Goal: Book appointment/travel/reservation

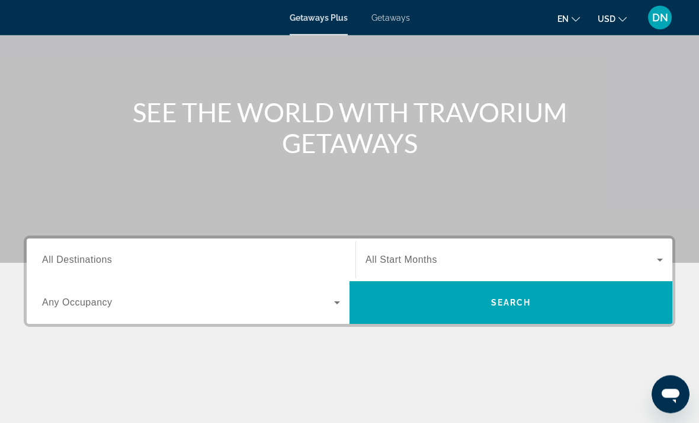
scroll to position [93, 0]
click at [166, 253] on input "Destination All Destinations" at bounding box center [191, 260] width 298 height 14
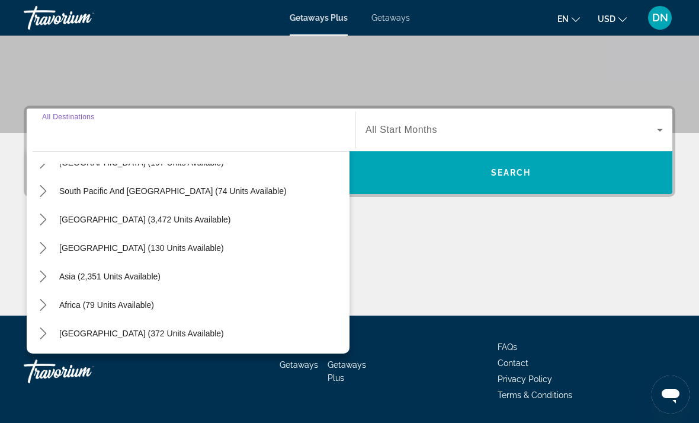
scroll to position [192, 0]
click at [138, 271] on span "Asia (2,351 units available)" at bounding box center [109, 275] width 101 height 9
type input "**********"
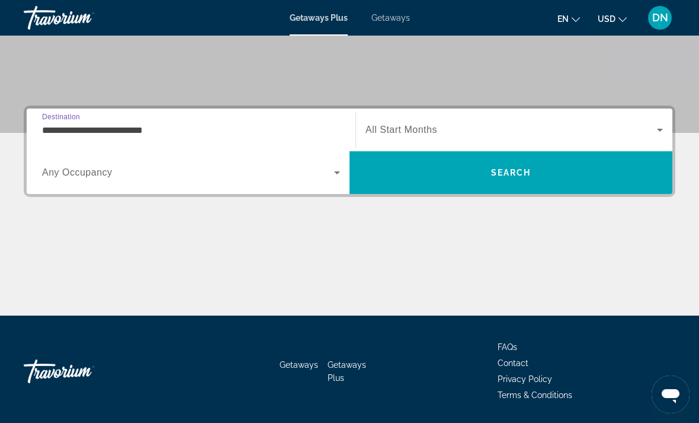
click at [331, 173] on icon "Search widget" at bounding box center [337, 172] width 14 height 14
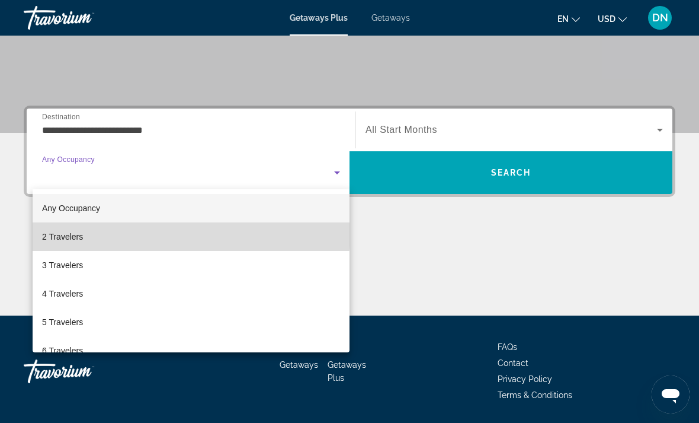
click at [120, 231] on mat-option "2 Travelers" at bounding box center [191, 236] width 317 height 28
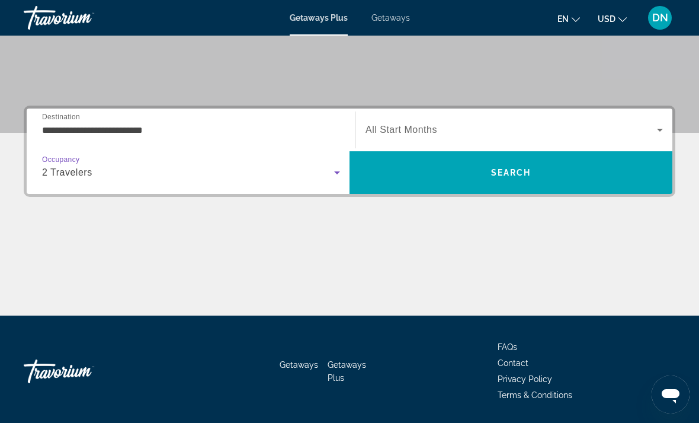
click at [341, 172] on icon "Search widget" at bounding box center [337, 172] width 14 height 14
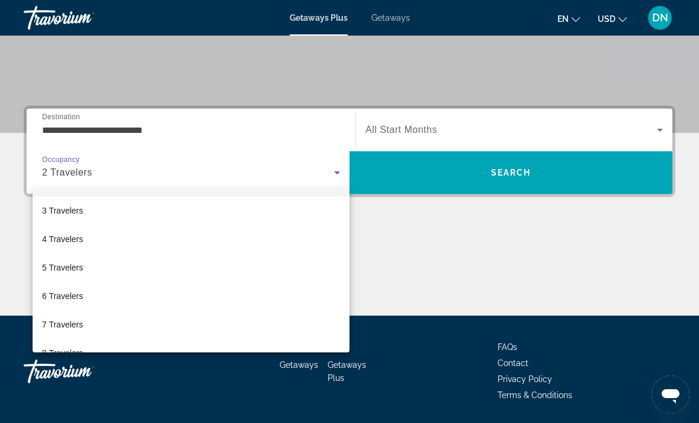
scroll to position [33, 0]
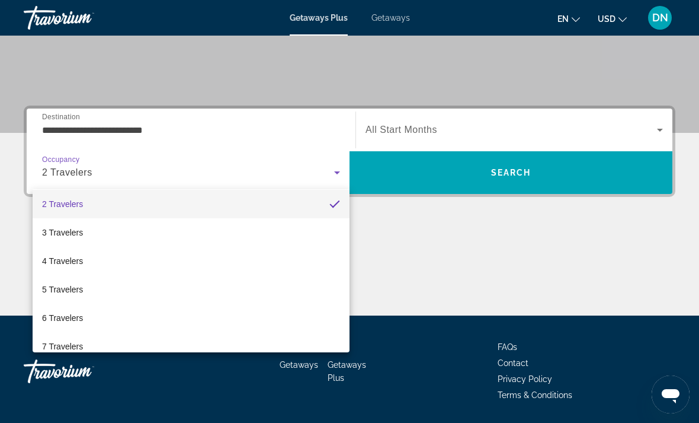
click at [459, 124] on div at bounding box center [349, 211] width 699 height 423
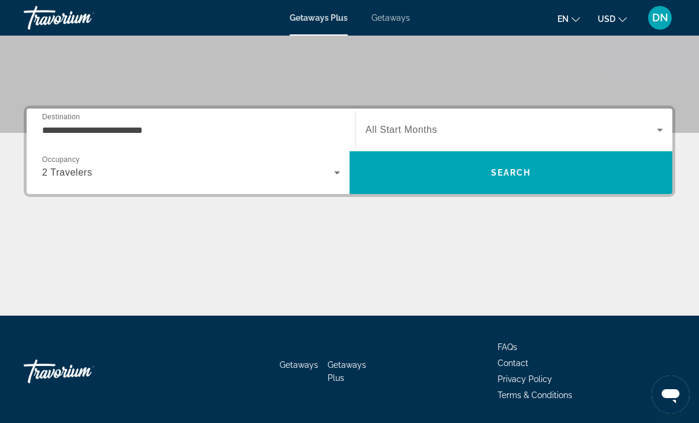
click at [663, 126] on icon "Search widget" at bounding box center [660, 130] width 14 height 14
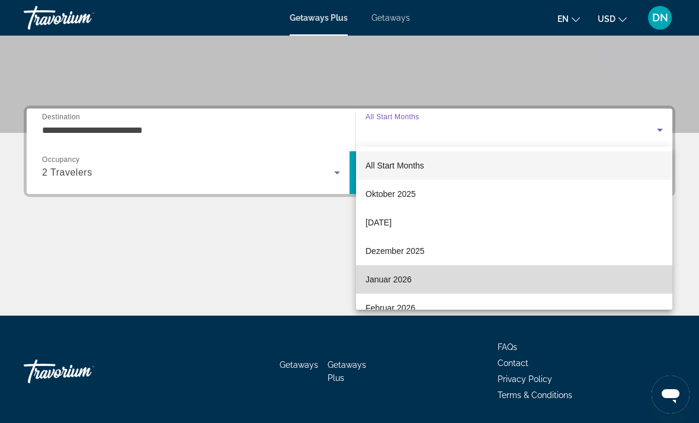
click at [425, 275] on mat-option "Januar 2026" at bounding box center [514, 279] width 317 height 28
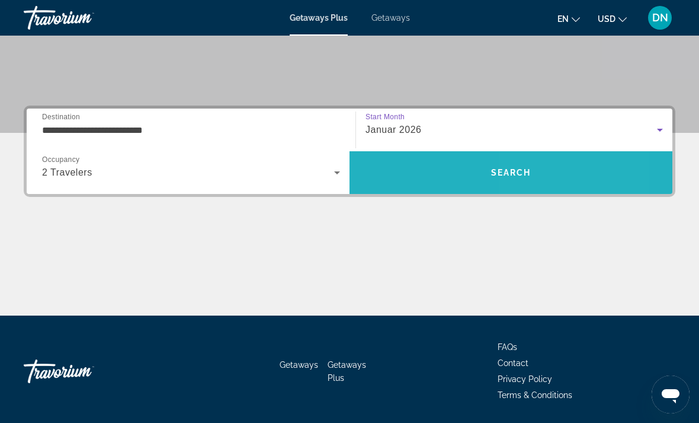
click at [534, 168] on span "Search" at bounding box center [511, 172] width 323 height 28
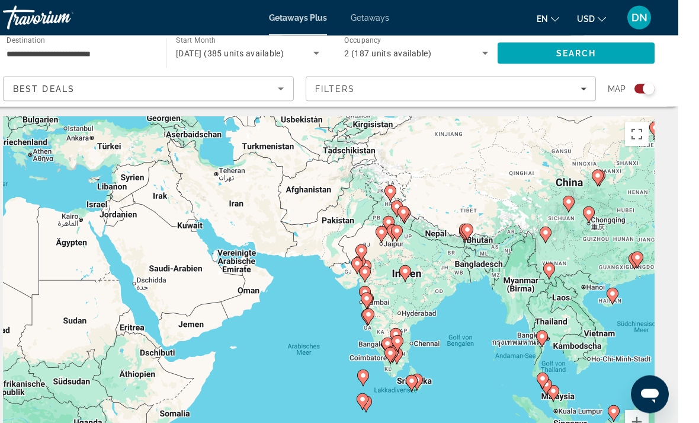
scroll to position [2, 0]
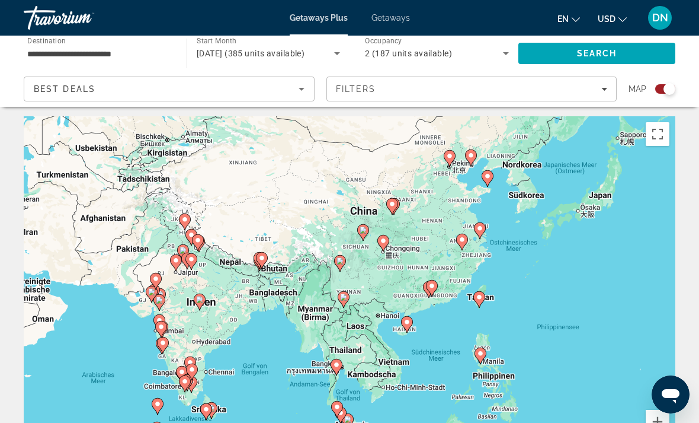
click at [379, 246] on gmp-advanced-marker "Main content" at bounding box center [384, 243] width 12 height 18
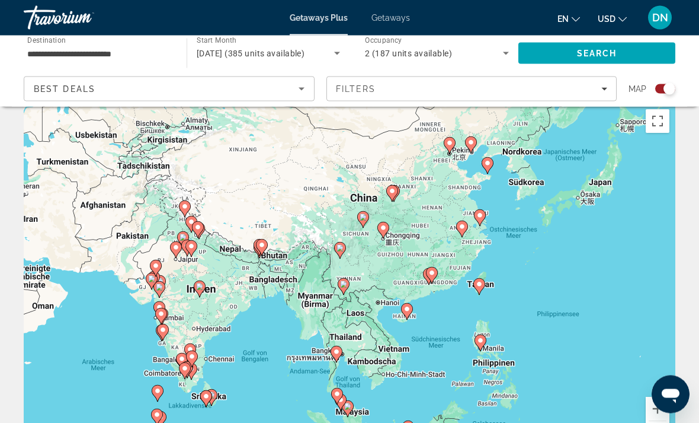
scroll to position [11, 0]
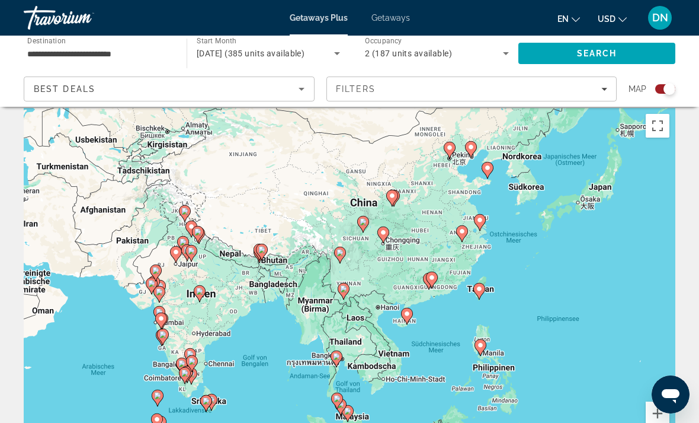
click at [385, 233] on image "Main content" at bounding box center [383, 232] width 7 height 7
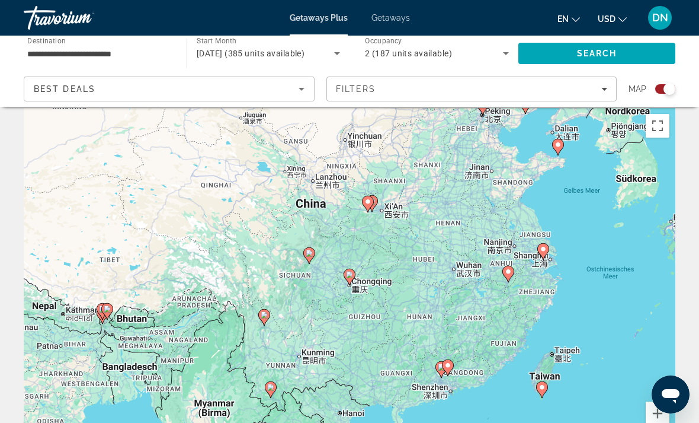
type input "**********"
click at [347, 277] on image "Main content" at bounding box center [349, 274] width 7 height 7
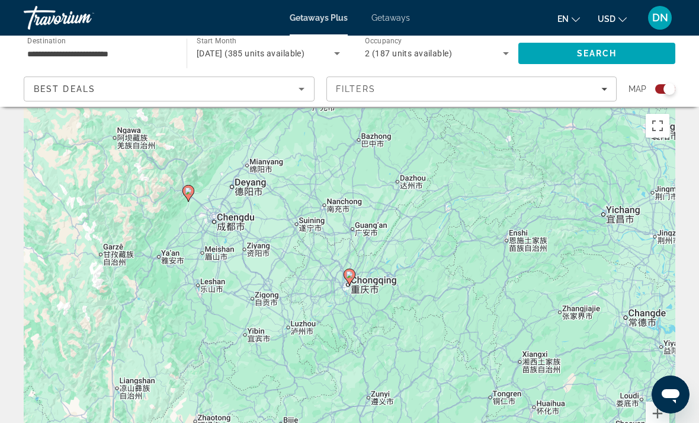
click at [355, 276] on icon "Main content" at bounding box center [350, 277] width 12 height 17
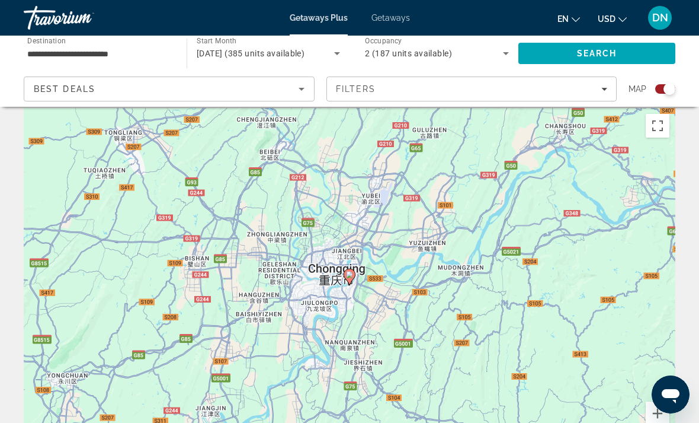
click at [354, 274] on icon "Main content" at bounding box center [349, 276] width 11 height 15
click at [353, 273] on icon "Main content" at bounding box center [349, 276] width 11 height 15
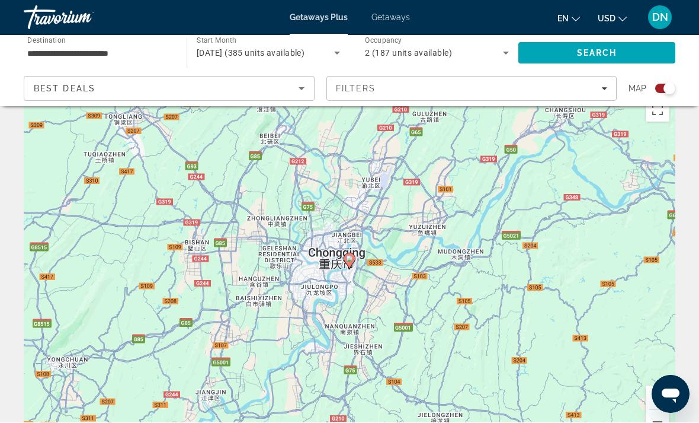
scroll to position [27, 0]
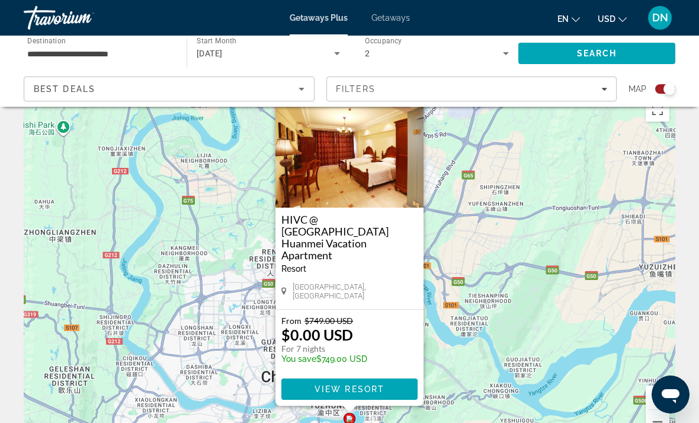
click at [354, 186] on img "Main content" at bounding box center [350, 148] width 148 height 119
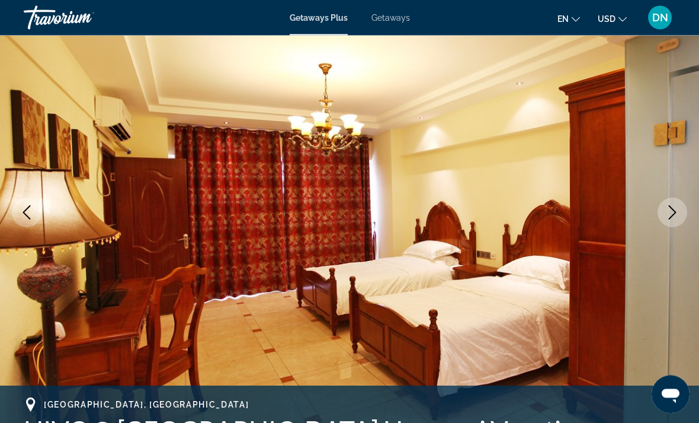
scroll to position [104, 0]
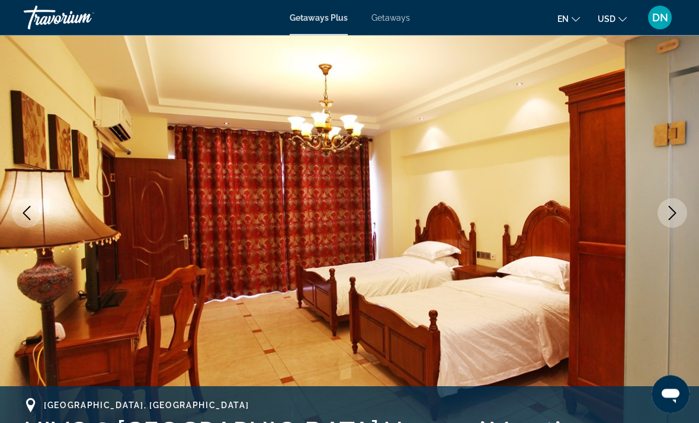
click at [678, 205] on button "Next image" at bounding box center [673, 214] width 30 height 30
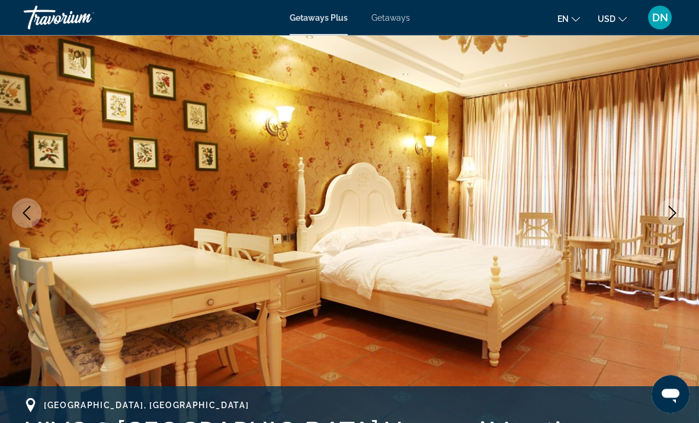
click at [685, 210] on button "Next image" at bounding box center [673, 214] width 30 height 30
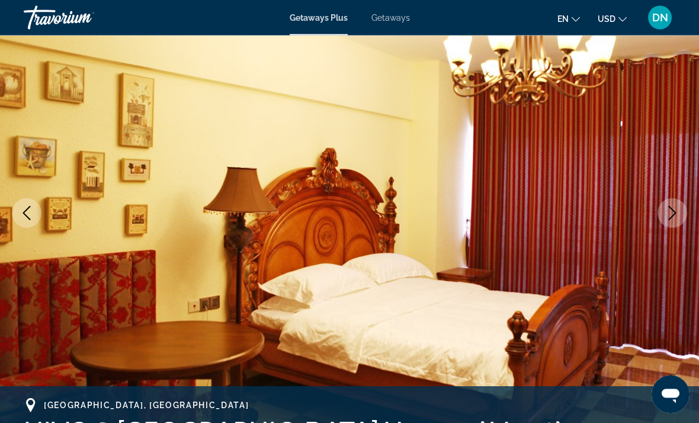
click at [676, 215] on icon "Next image" at bounding box center [673, 213] width 14 height 14
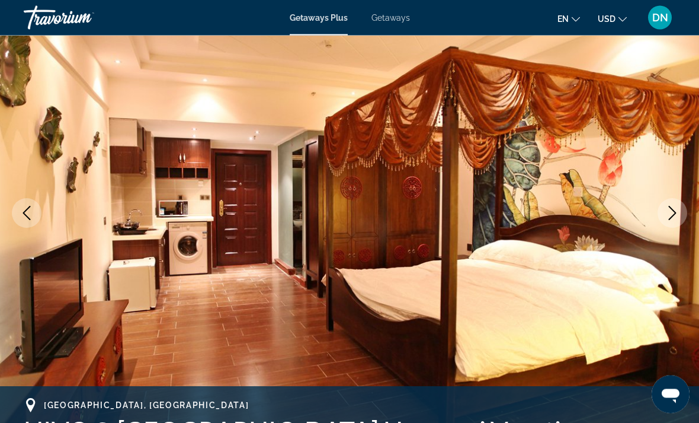
click at [666, 210] on icon "Next image" at bounding box center [673, 213] width 14 height 14
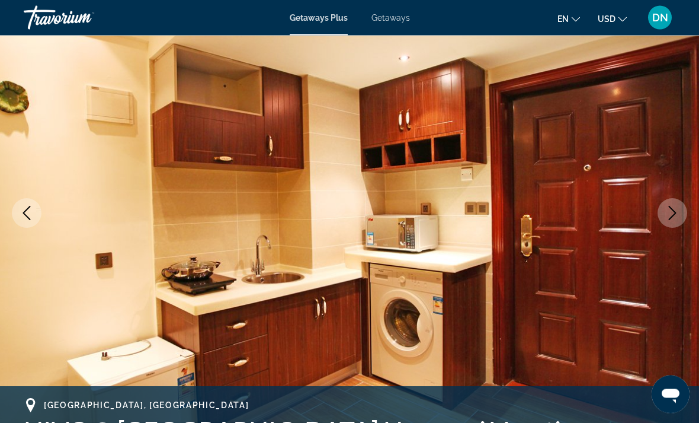
click at [675, 218] on icon "Next image" at bounding box center [673, 213] width 14 height 14
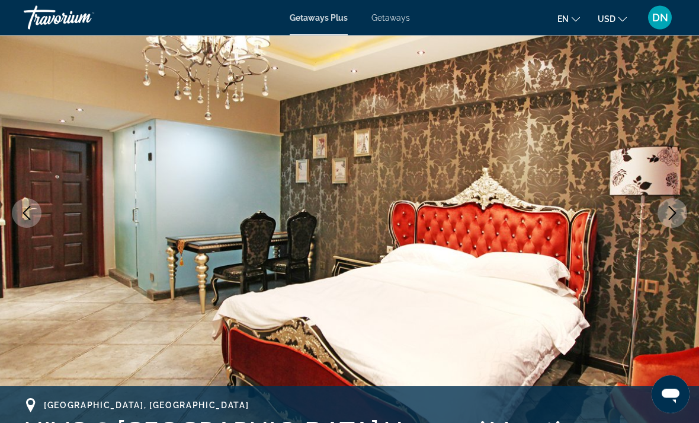
click at [672, 220] on button "Next image" at bounding box center [673, 214] width 30 height 30
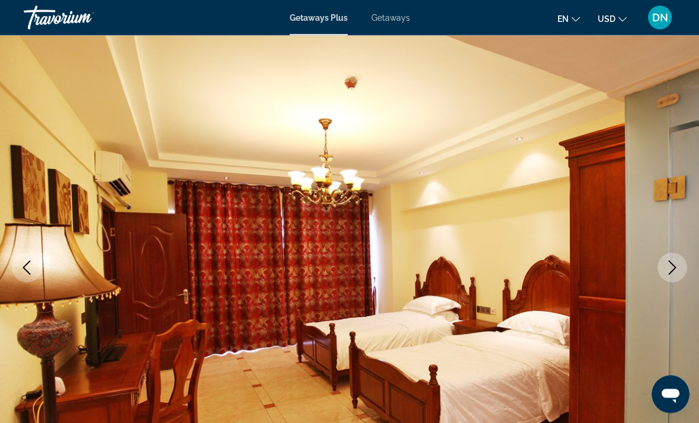
scroll to position [0, 0]
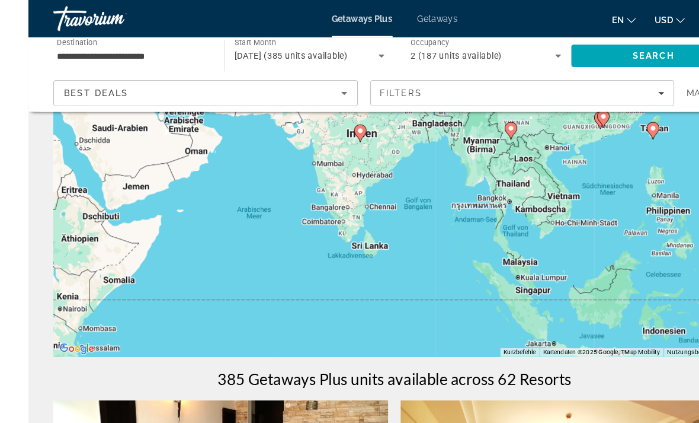
scroll to position [133, 0]
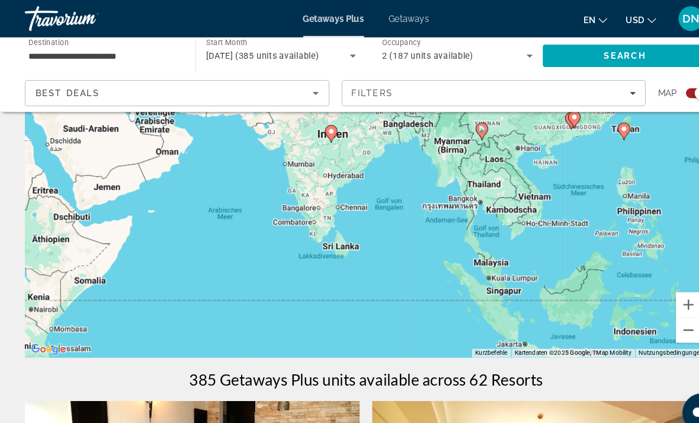
click at [117, 47] on input "**********" at bounding box center [99, 54] width 144 height 14
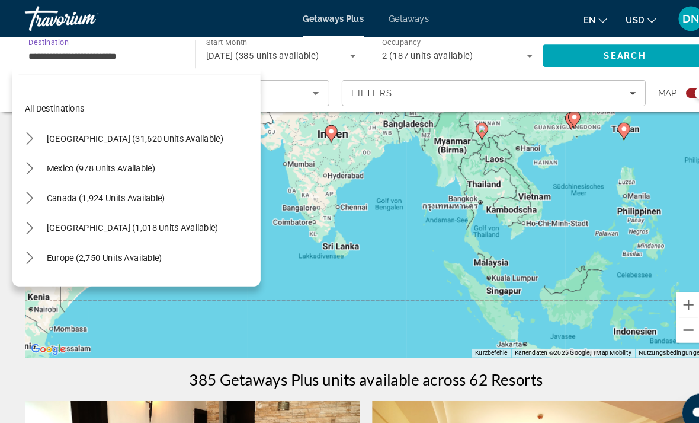
scroll to position [213, 0]
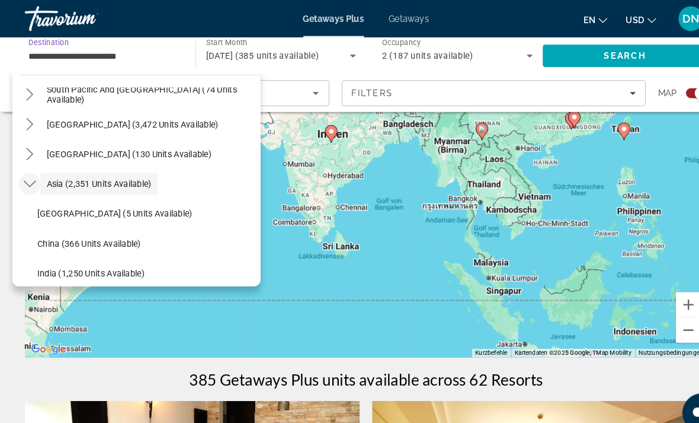
click at [28, 172] on icon "Toggle Asia (2,351 units available) submenu" at bounding box center [29, 176] width 12 height 12
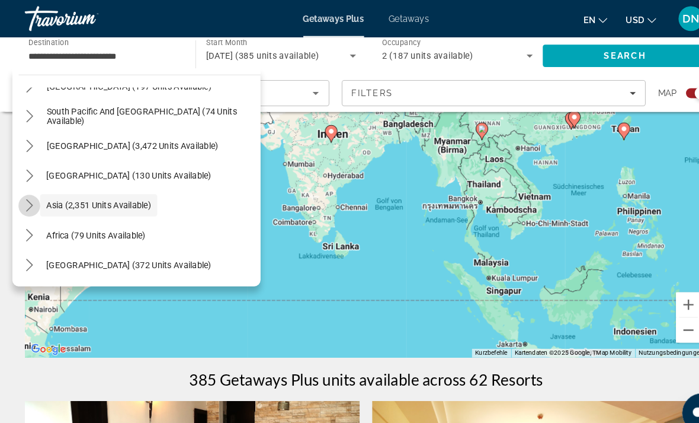
click at [33, 194] on icon "Toggle Asia (2,351 units available) submenu" at bounding box center [29, 196] width 12 height 12
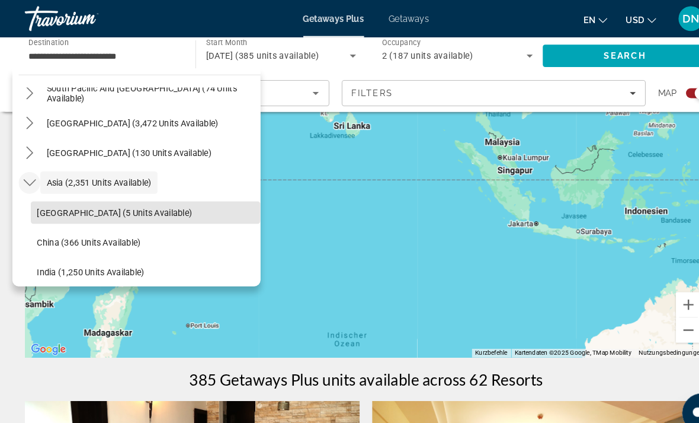
scroll to position [212, 0]
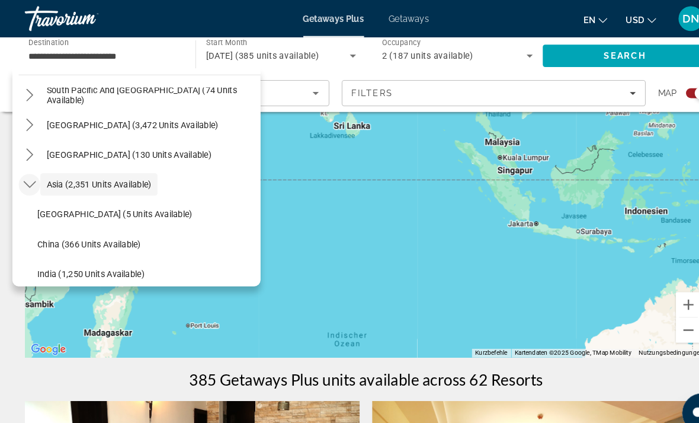
click at [302, 43] on div "January 2026 (385 units available)" at bounding box center [268, 53] width 143 height 33
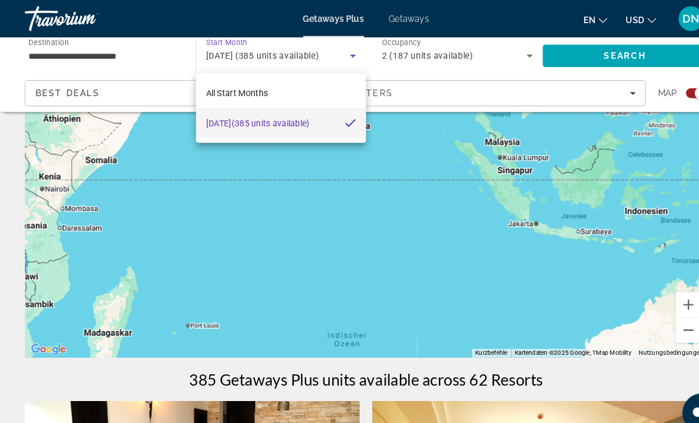
click at [409, 46] on div at bounding box center [349, 211] width 699 height 423
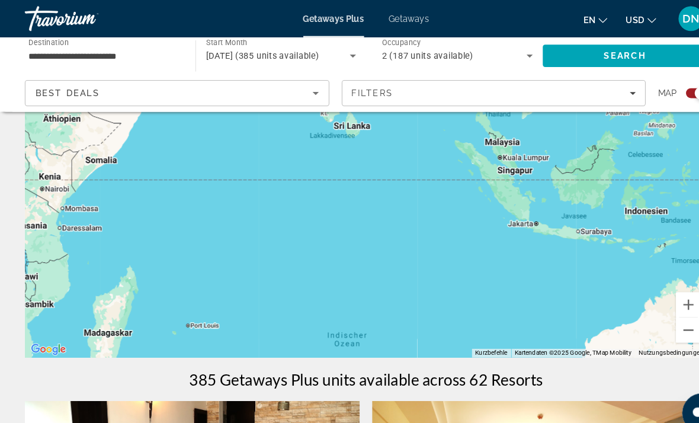
click at [504, 53] on icon "Search widget" at bounding box center [506, 53] width 14 height 14
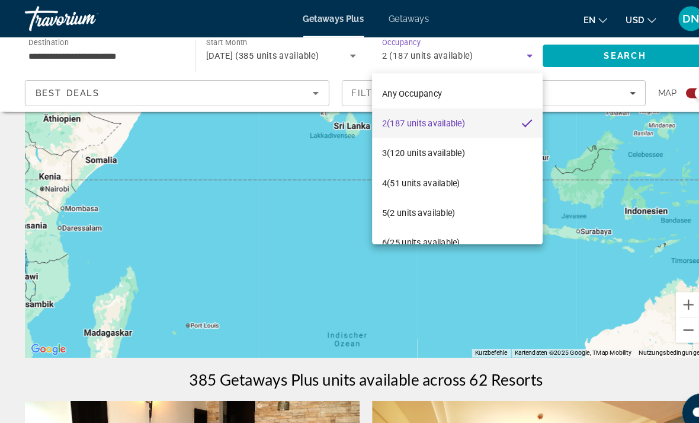
scroll to position [0, 0]
click at [139, 49] on div at bounding box center [349, 211] width 699 height 423
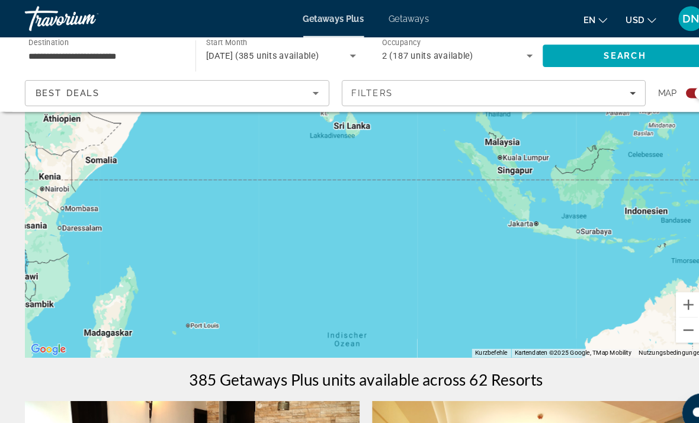
click at [164, 50] on input "**********" at bounding box center [99, 54] width 144 height 14
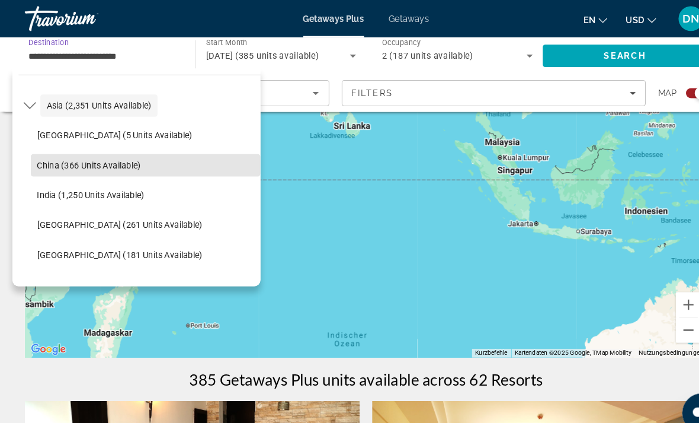
scroll to position [290, 0]
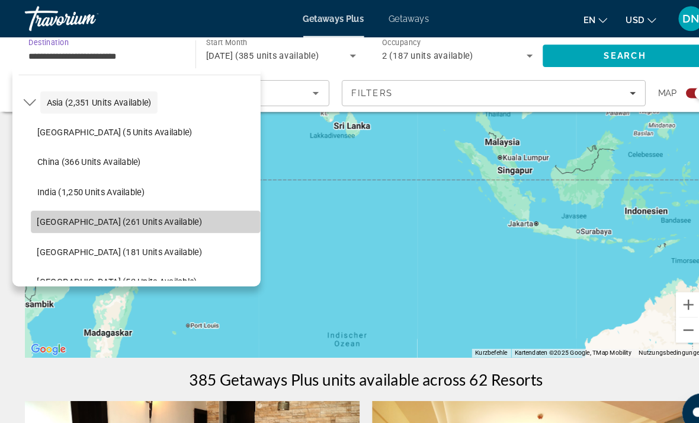
click at [119, 207] on span "Indonesia (261 units available)" at bounding box center [115, 211] width 158 height 9
type input "**********"
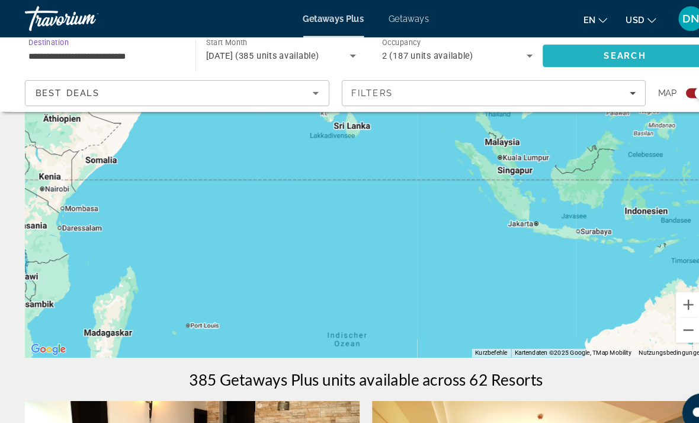
click at [615, 53] on span "Search" at bounding box center [597, 53] width 40 height 9
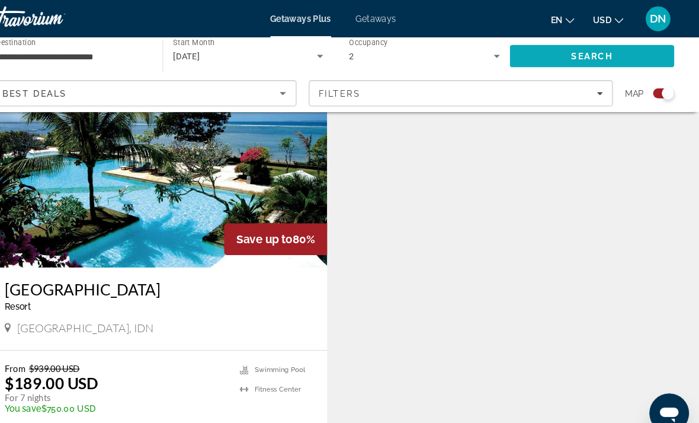
scroll to position [853, 0]
click at [184, 181] on img "Main content" at bounding box center [184, 161] width 320 height 190
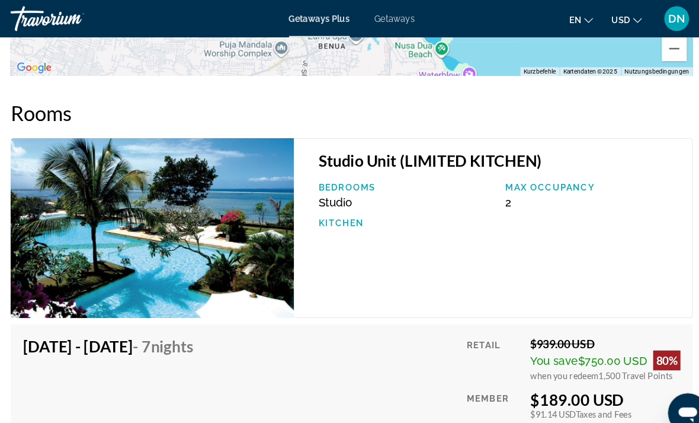
scroll to position [2128, 0]
